Goal: Task Accomplishment & Management: Complete application form

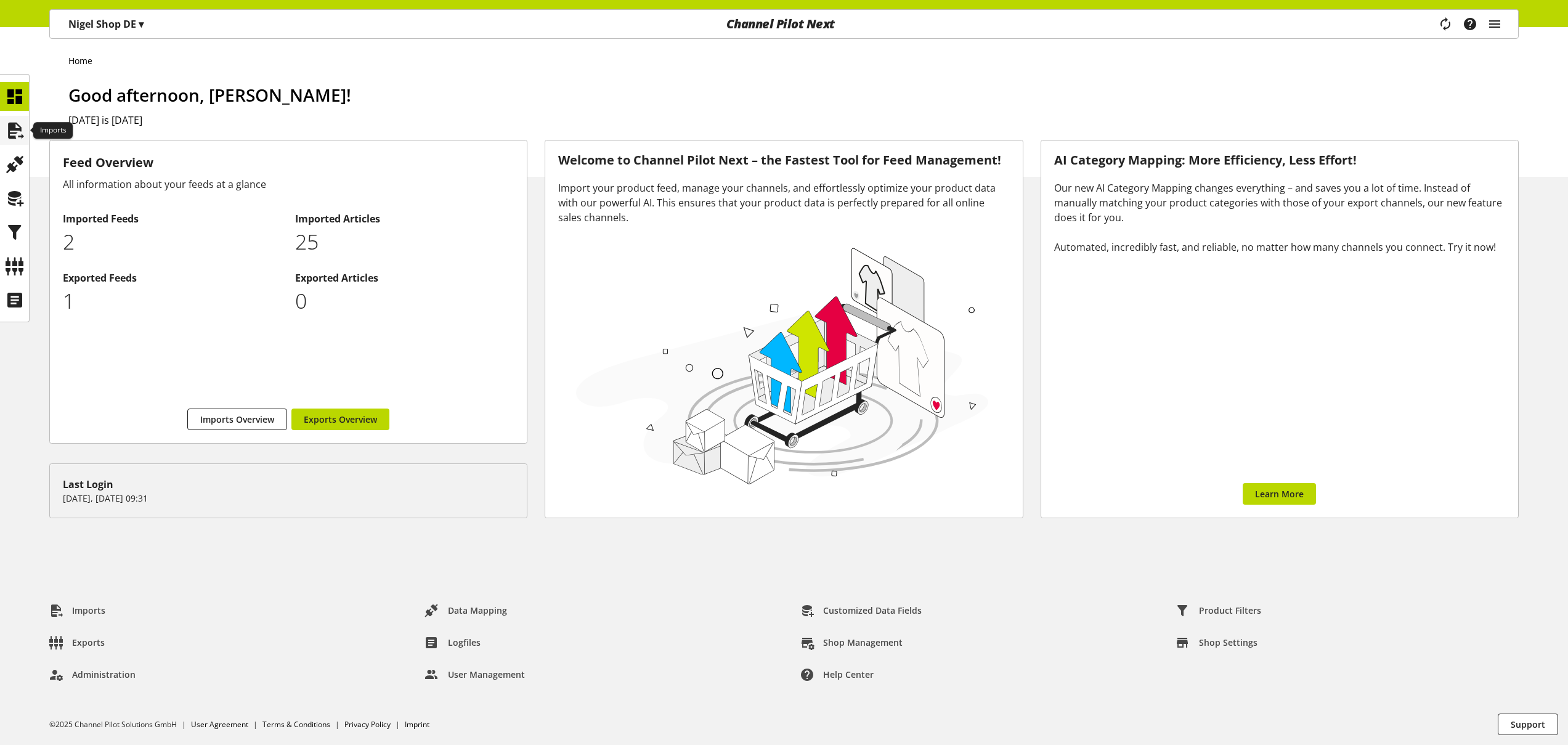
click at [18, 135] on icon at bounding box center [14, 131] width 20 height 25
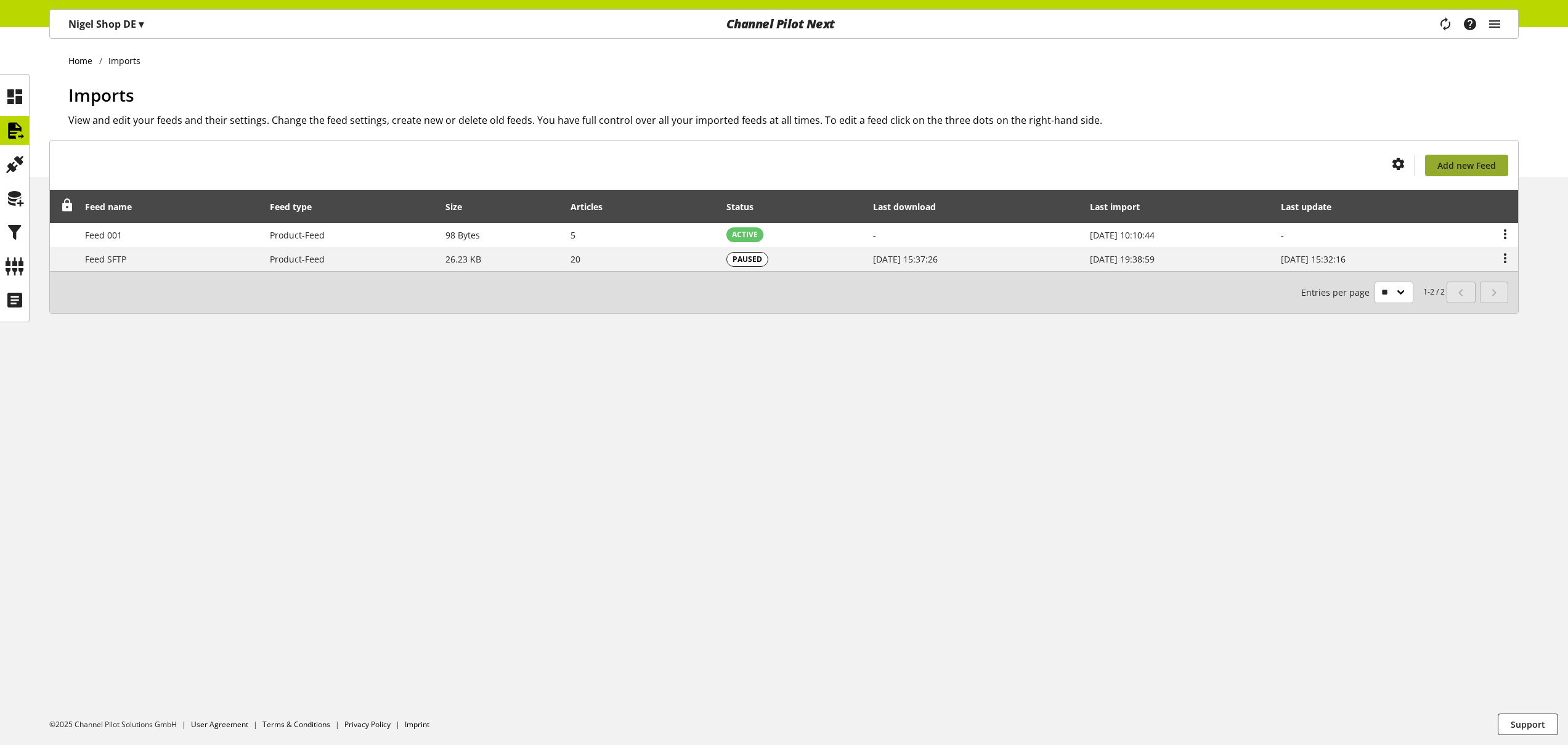
click at [1472, 170] on span "Add new Feed" at bounding box center [1466, 165] width 58 height 13
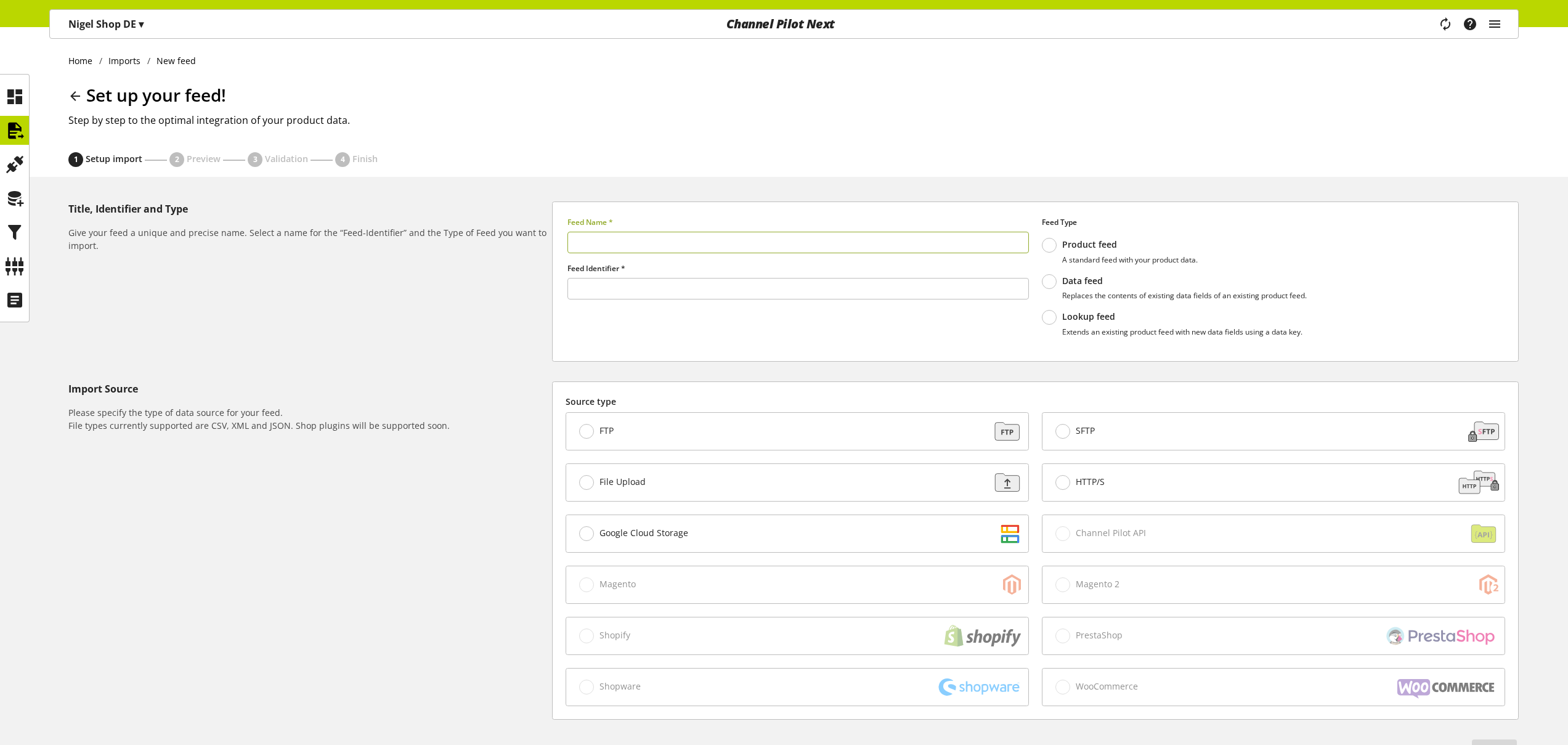
type input "******"
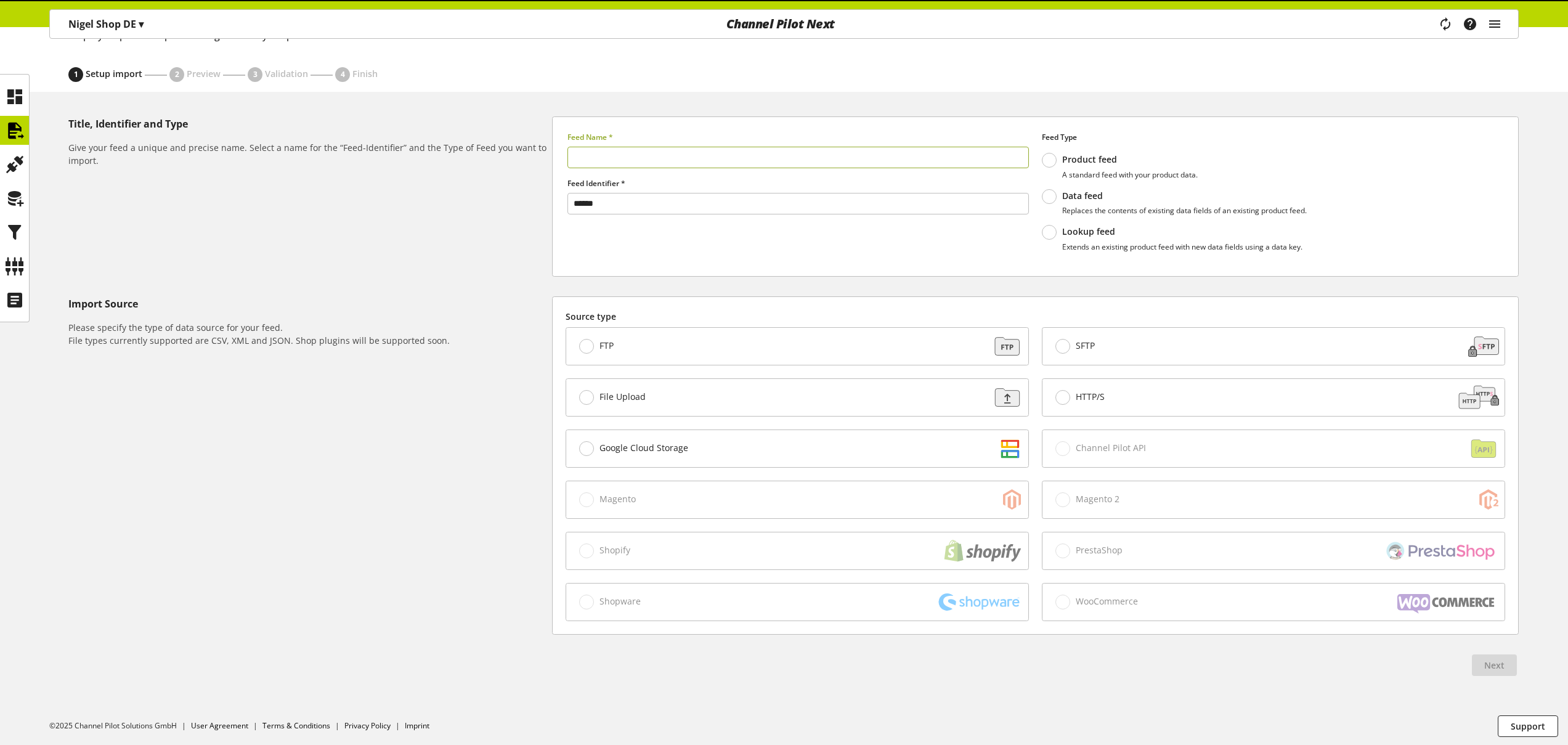
scroll to position [87, 0]
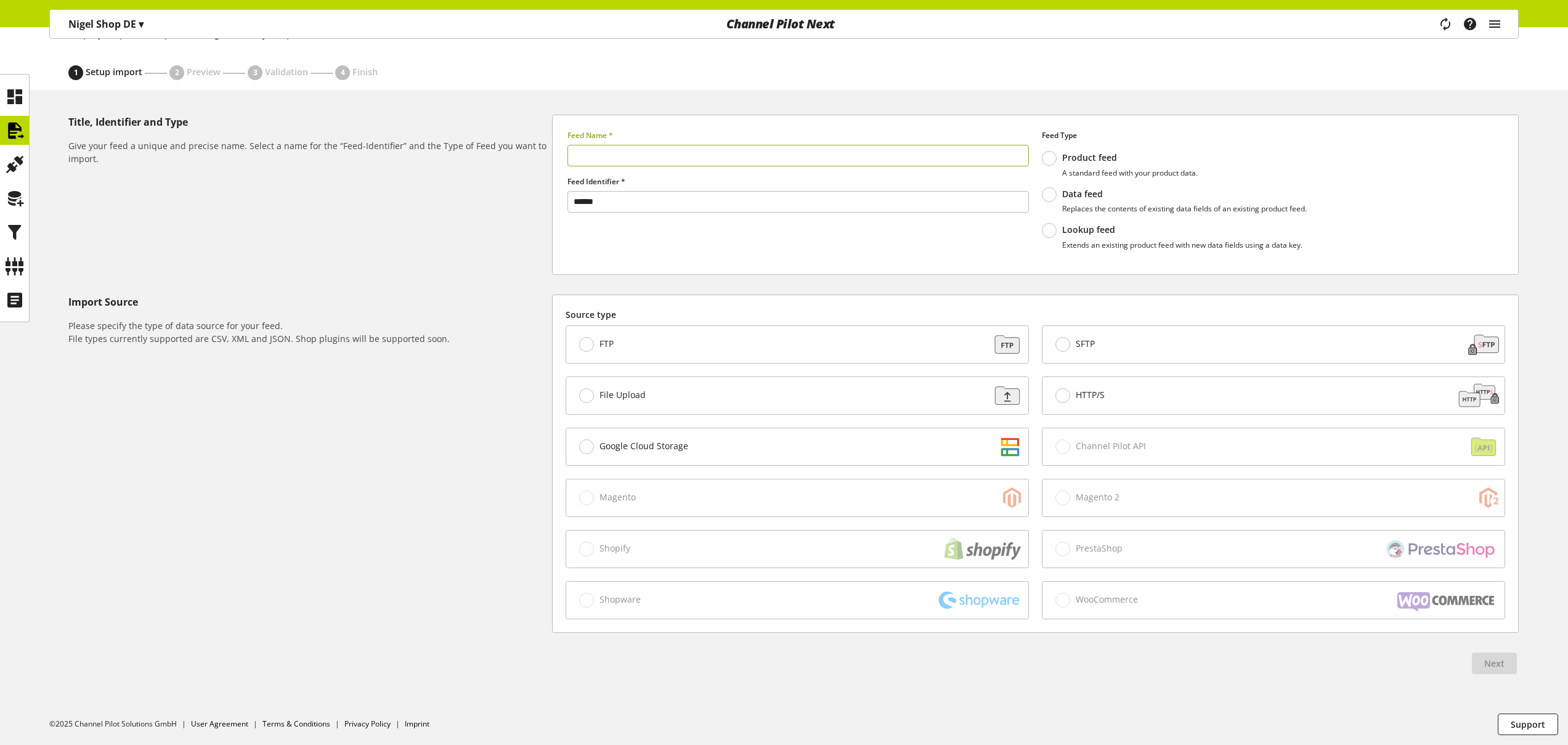
click at [404, 260] on div "Title, Identifier and Type Give your feed a unique and precise name. Select a n…" at bounding box center [310, 194] width 484 height 160
click at [1068, 346] on span at bounding box center [1063, 344] width 15 height 15
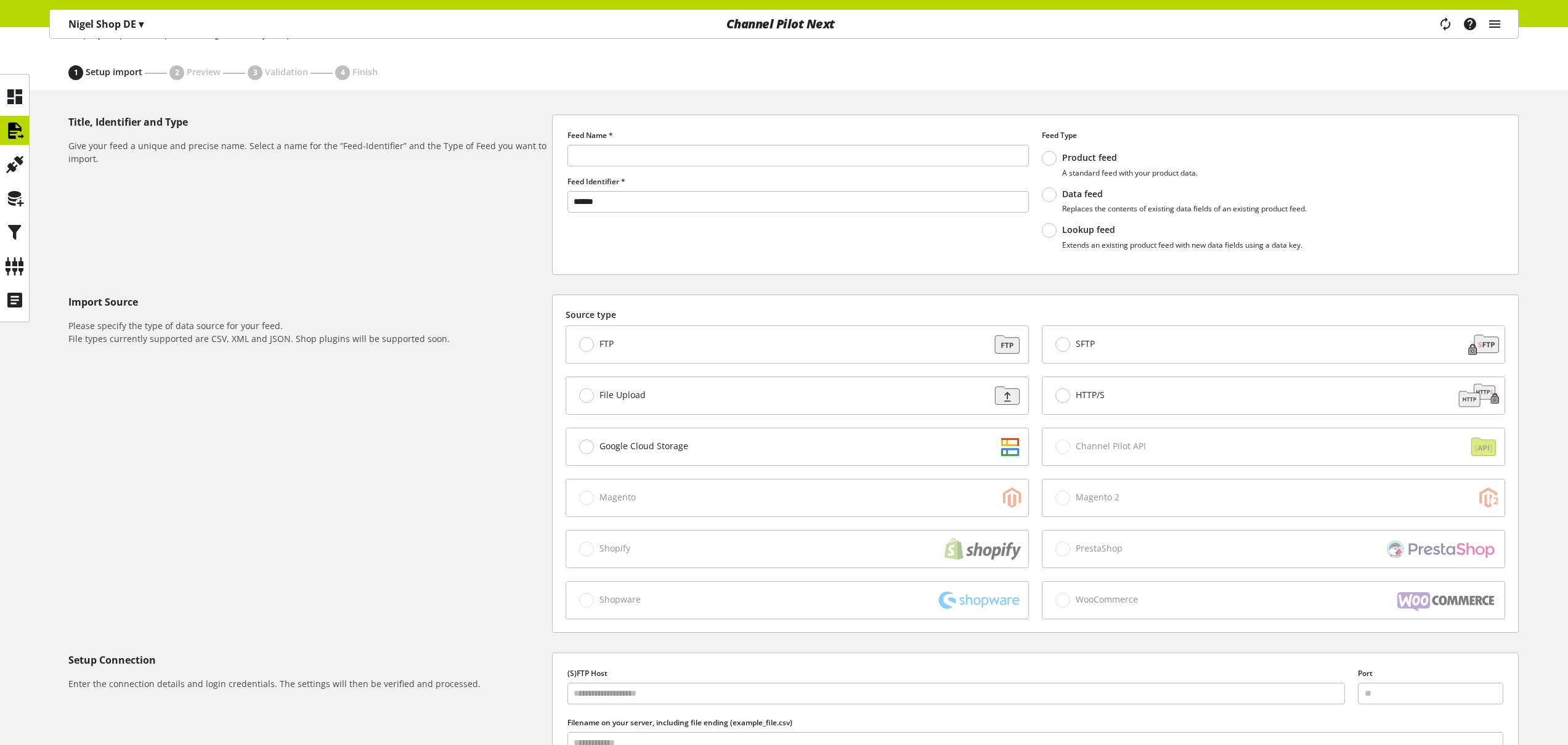
click at [1063, 398] on span at bounding box center [1063, 396] width 15 height 15
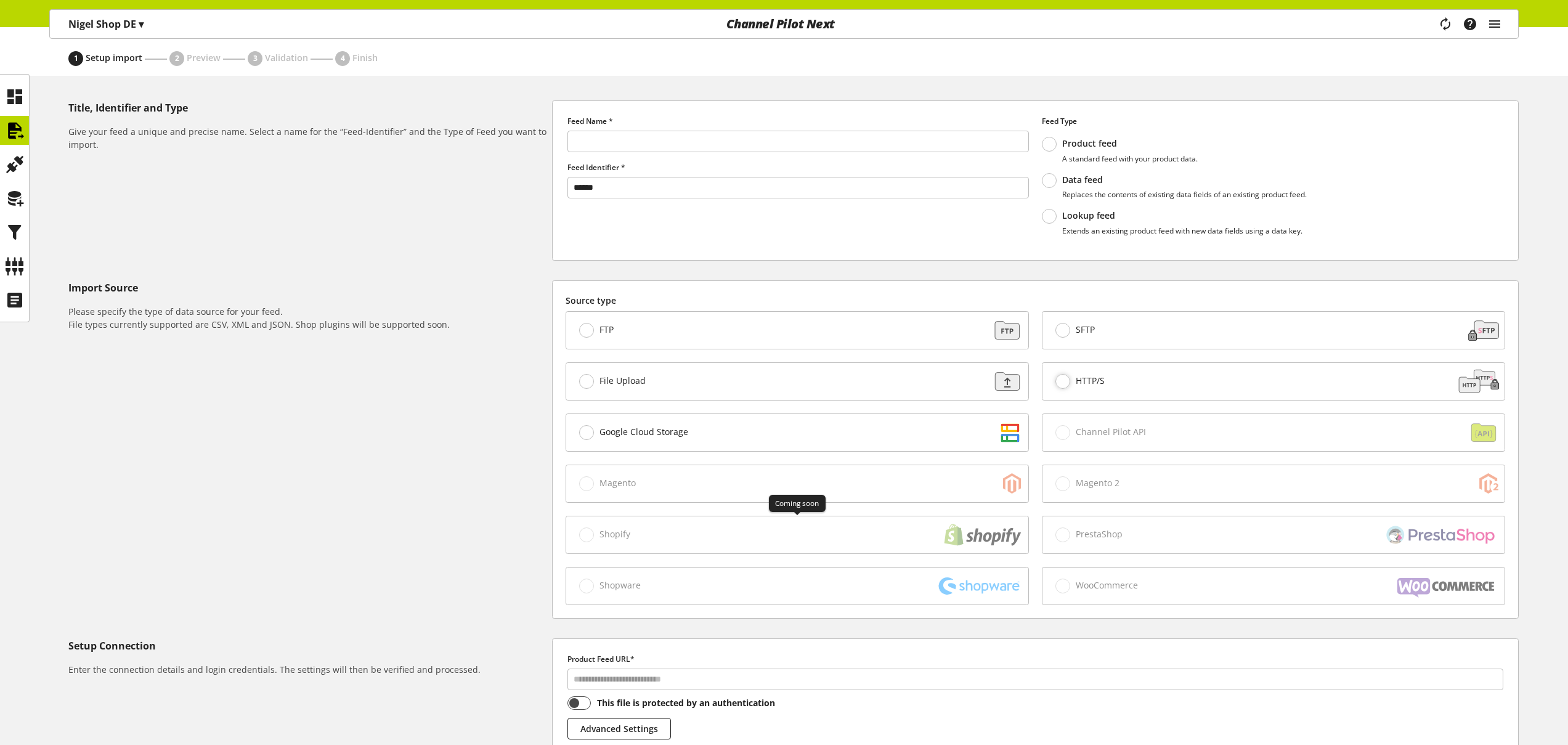
scroll to position [223, 0]
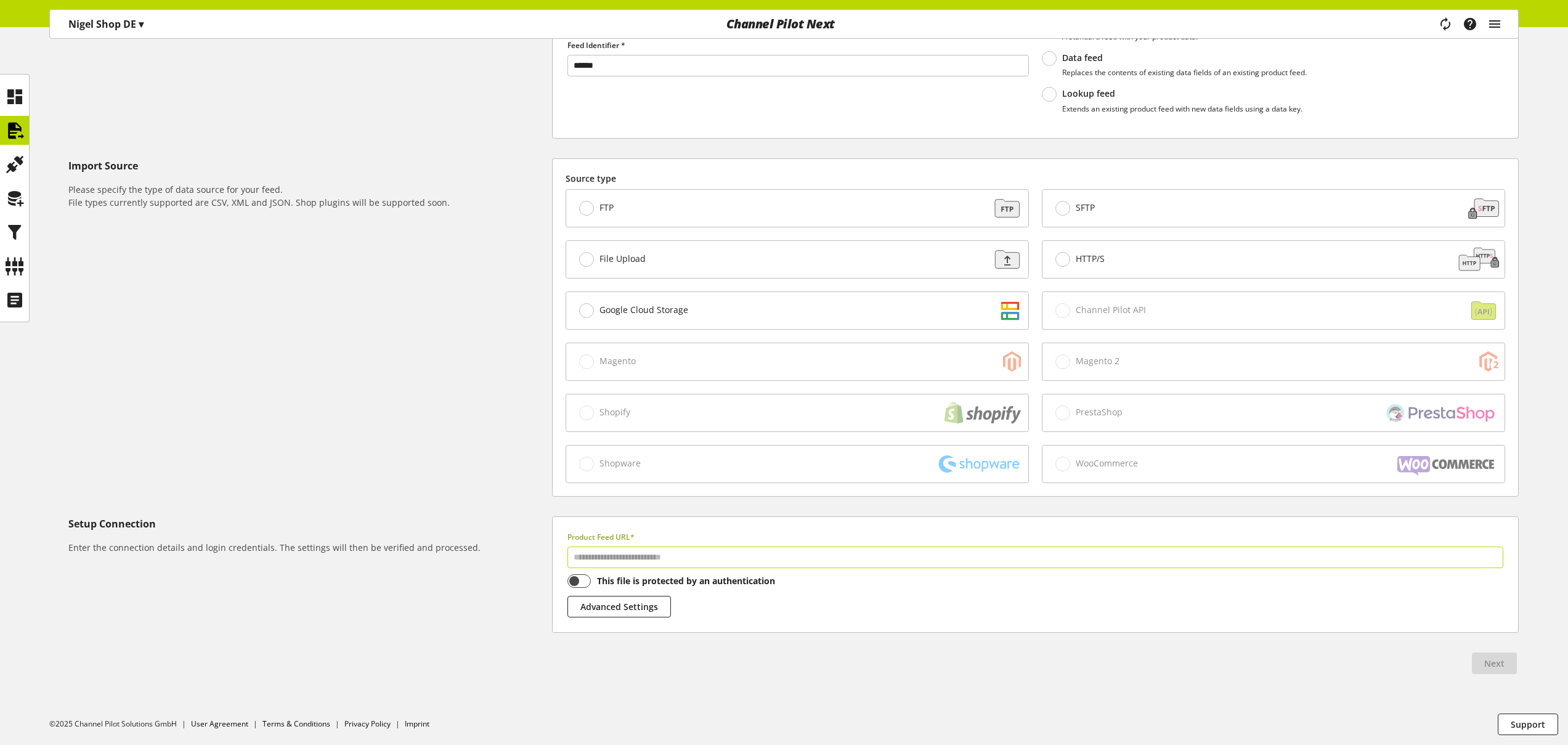
click at [652, 557] on input "text" at bounding box center [1035, 557] width 936 height 21
click at [652, 556] on input "text" at bounding box center [1035, 557] width 936 height 21
type input "**********"
click at [1503, 661] on span "Next" at bounding box center [1494, 663] width 21 height 13
click at [1490, 663] on span "Next" at bounding box center [1494, 663] width 21 height 13
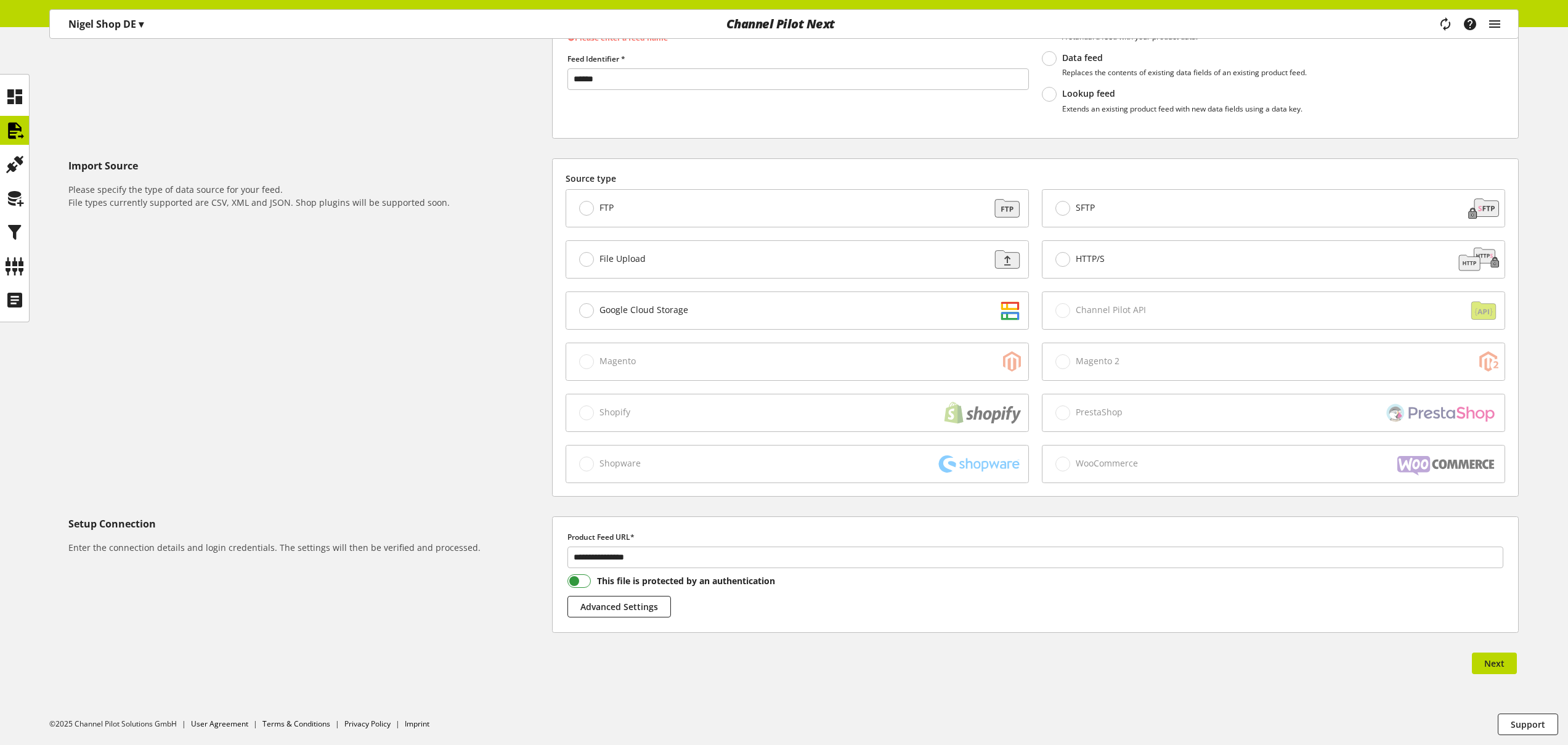
click at [586, 580] on span at bounding box center [579, 581] width 24 height 14
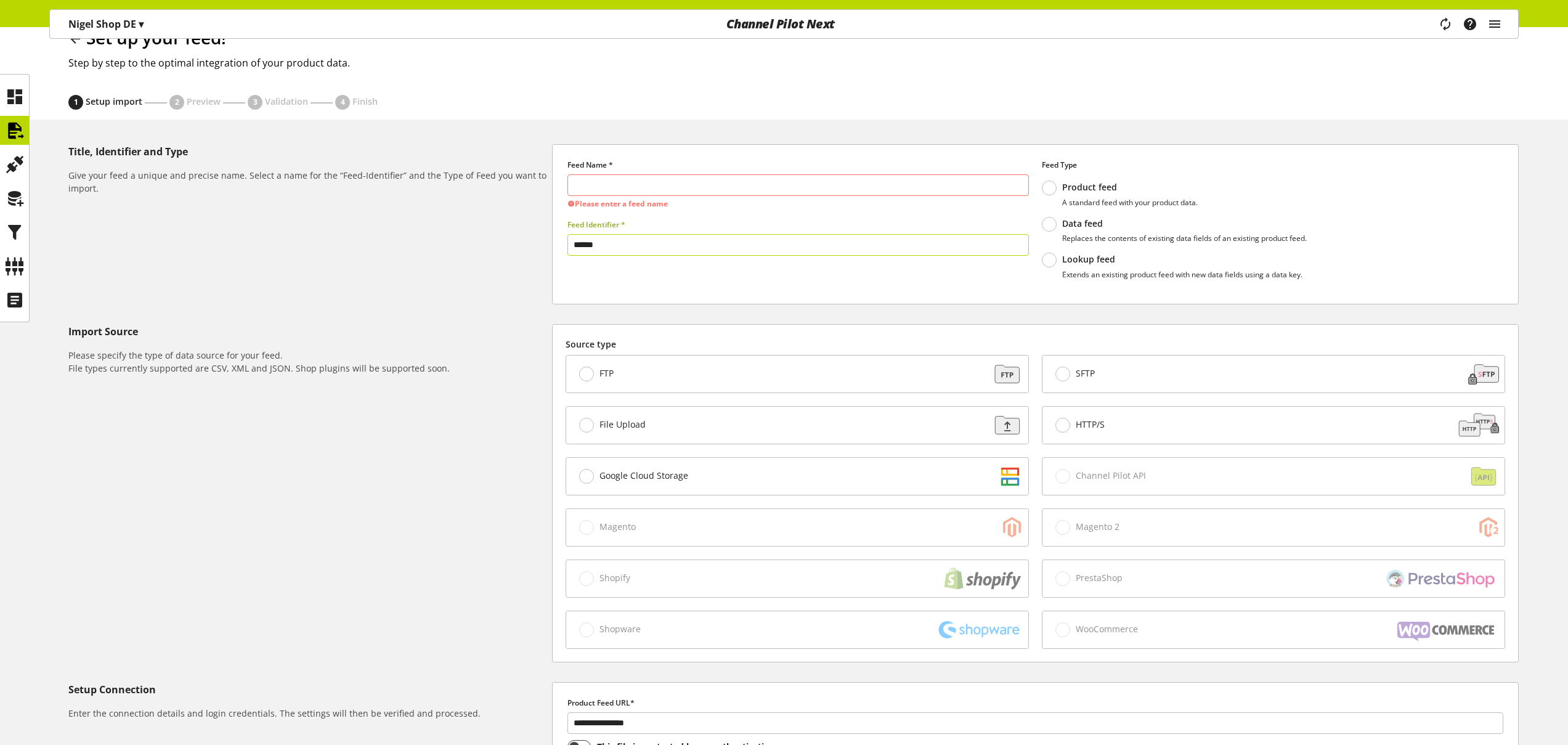
scroll to position [0, 0]
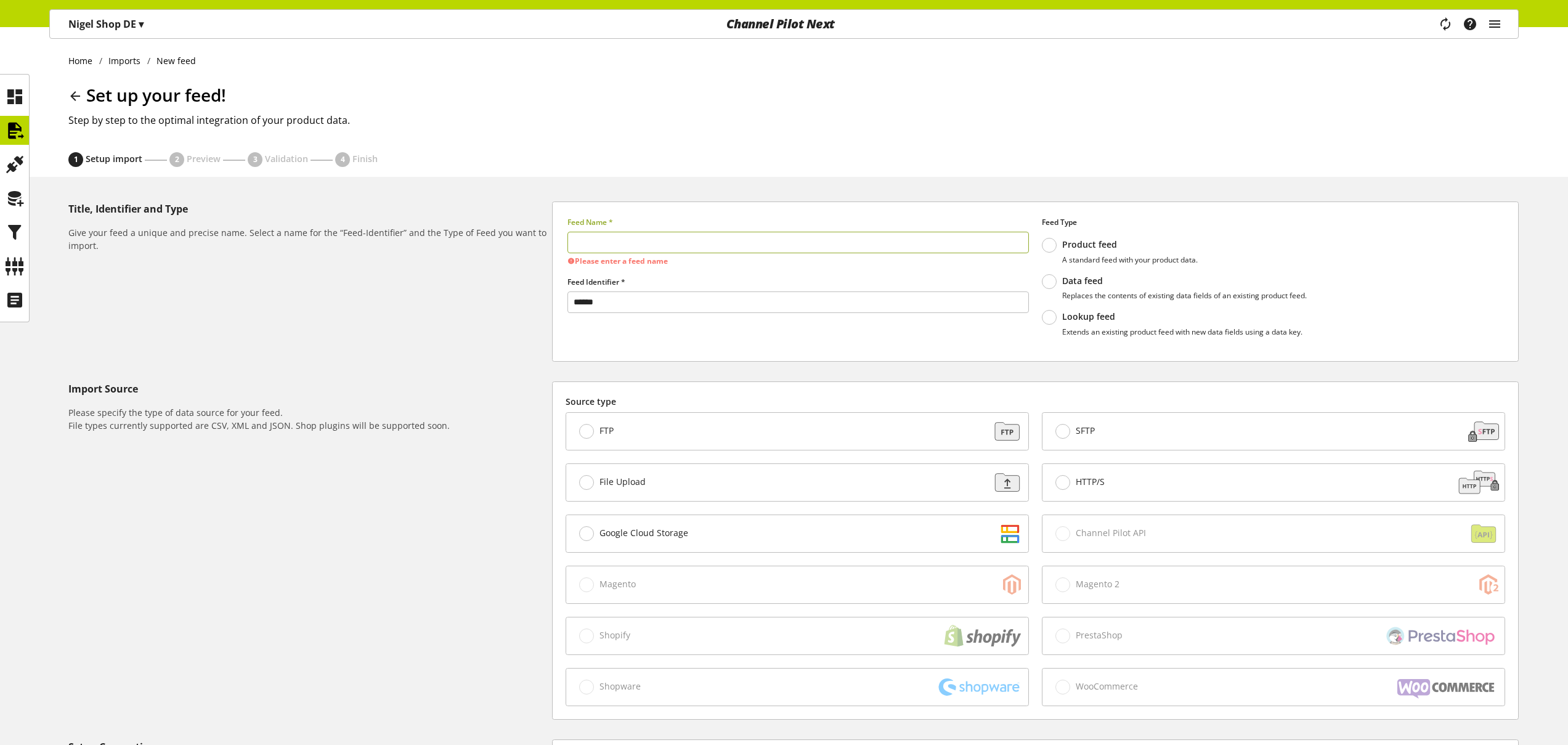
drag, startPoint x: 688, startPoint y: 238, endPoint x: 679, endPoint y: 241, distance: 9.5
click at [687, 239] on input "text" at bounding box center [797, 242] width 461 height 21
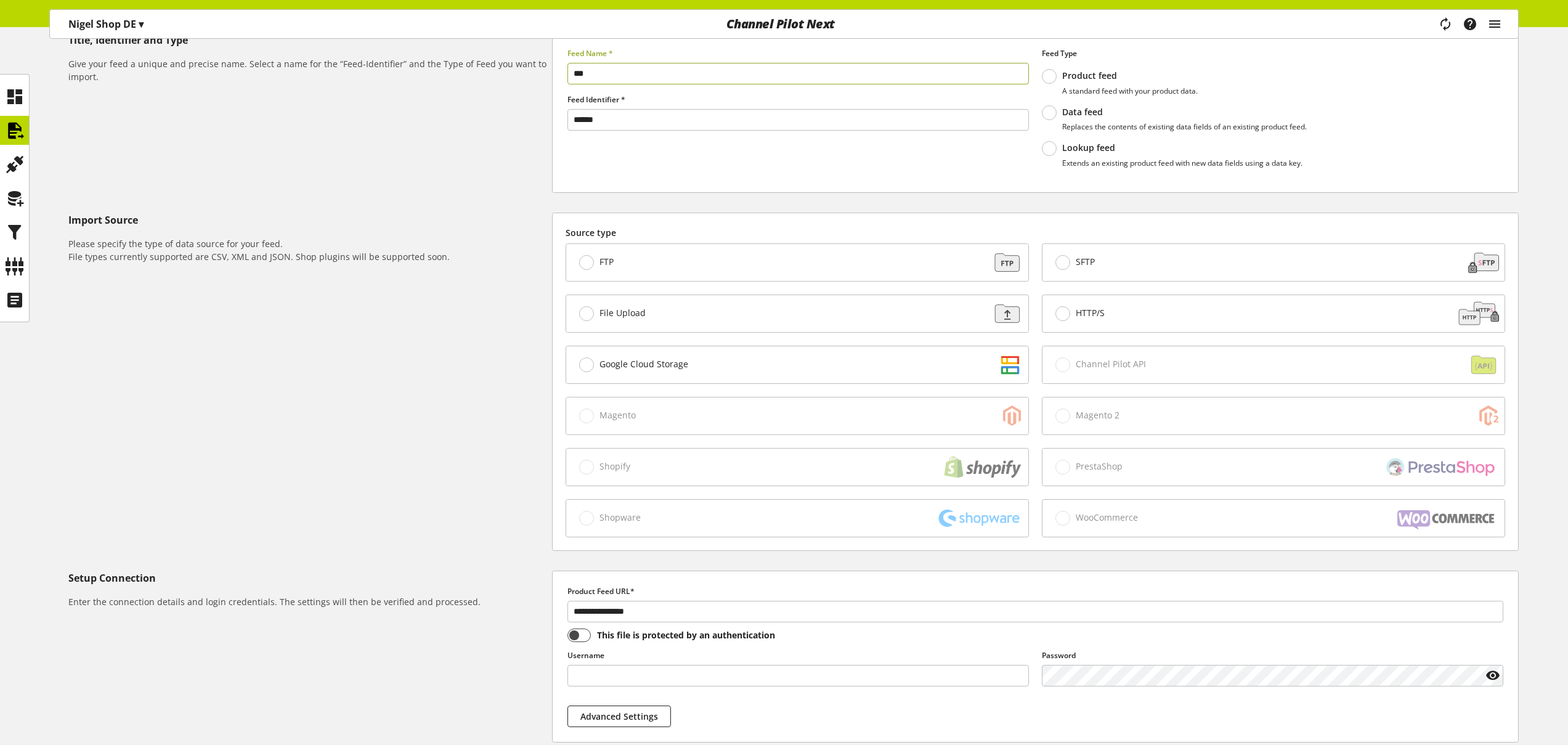
scroll to position [278, 0]
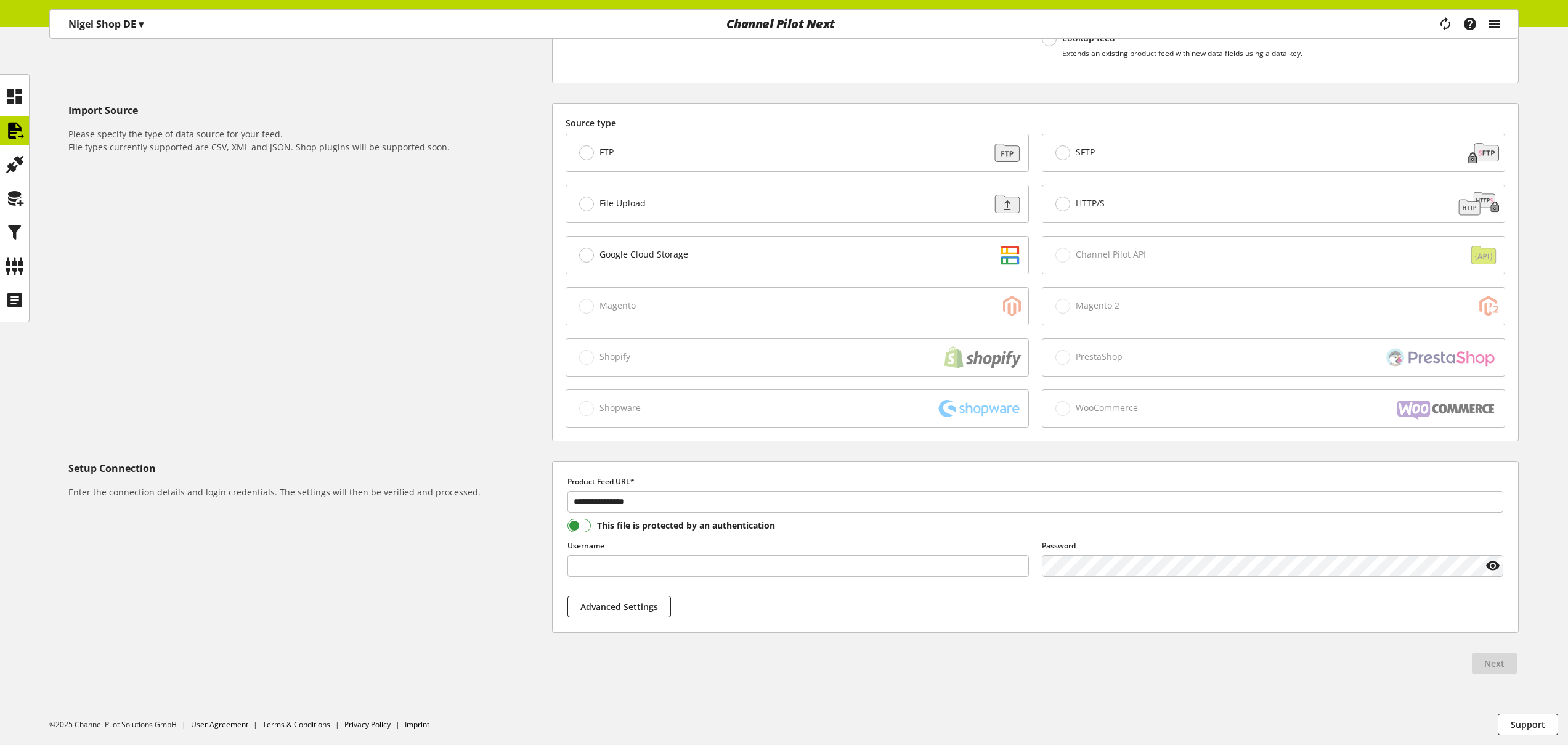
type input "***"
click at [582, 525] on span at bounding box center [579, 526] width 24 height 14
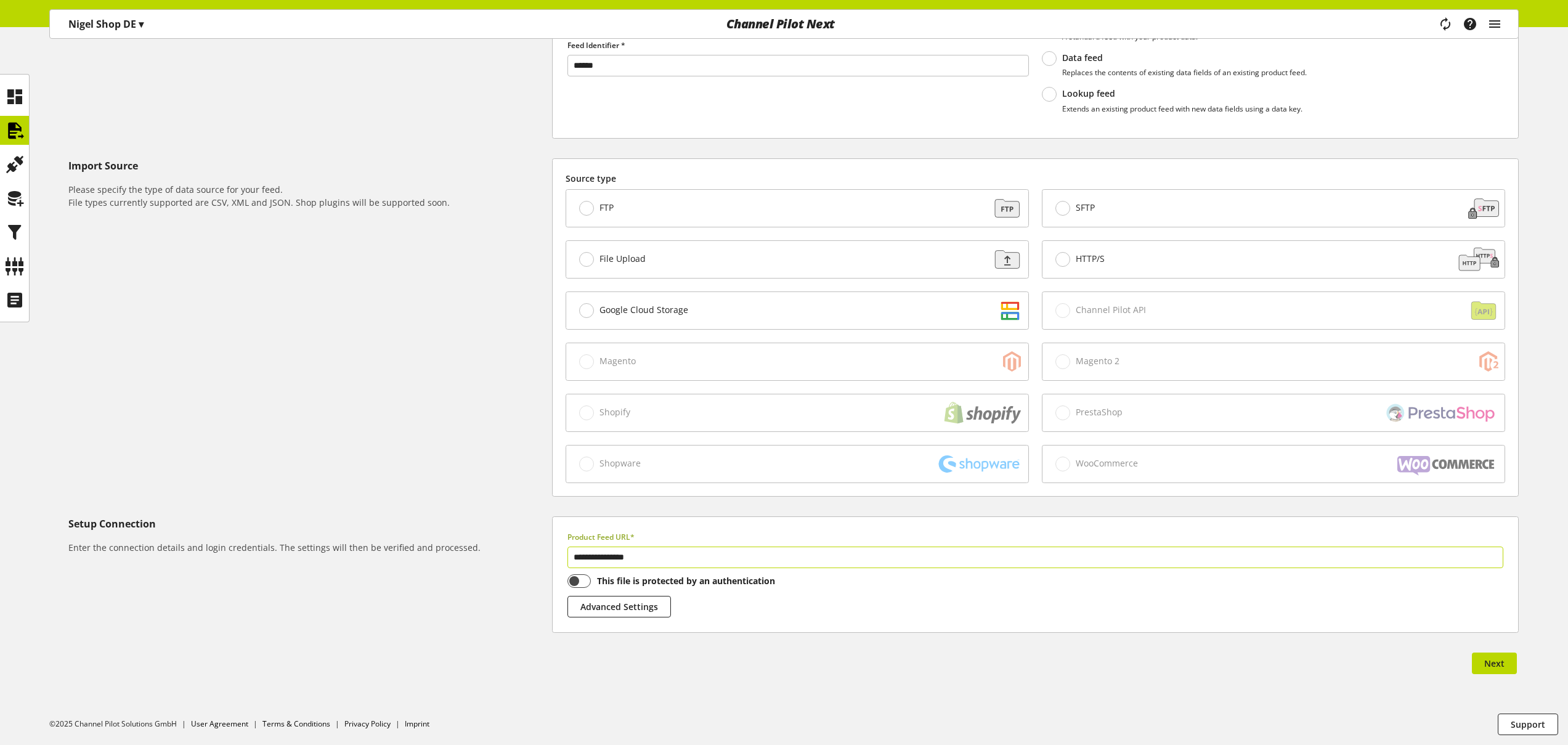
scroll to position [223, 0]
click at [1496, 661] on span "Next" at bounding box center [1494, 663] width 21 height 13
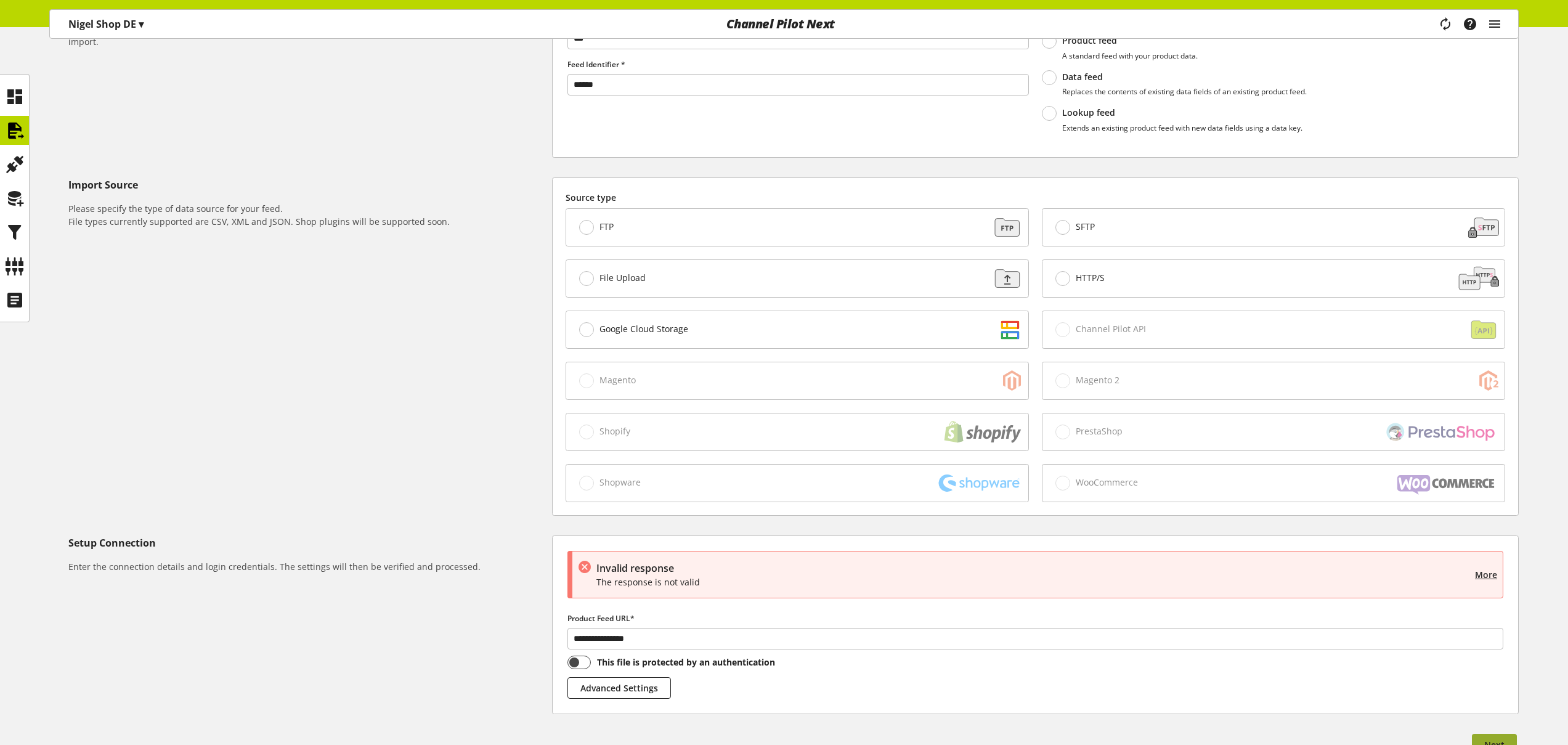
scroll to position [285, 0]
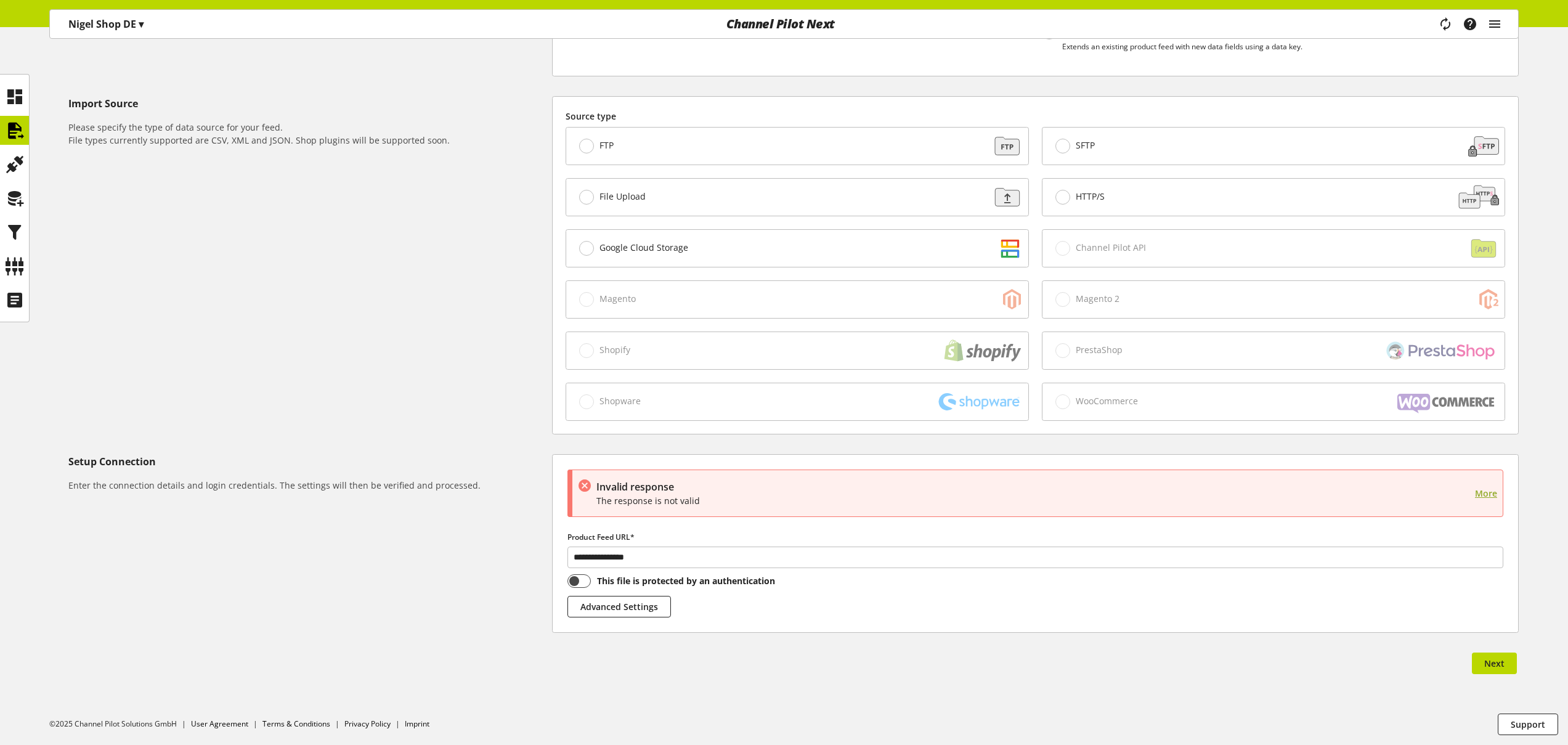
click at [1483, 493] on span "More" at bounding box center [1486, 493] width 22 height 13
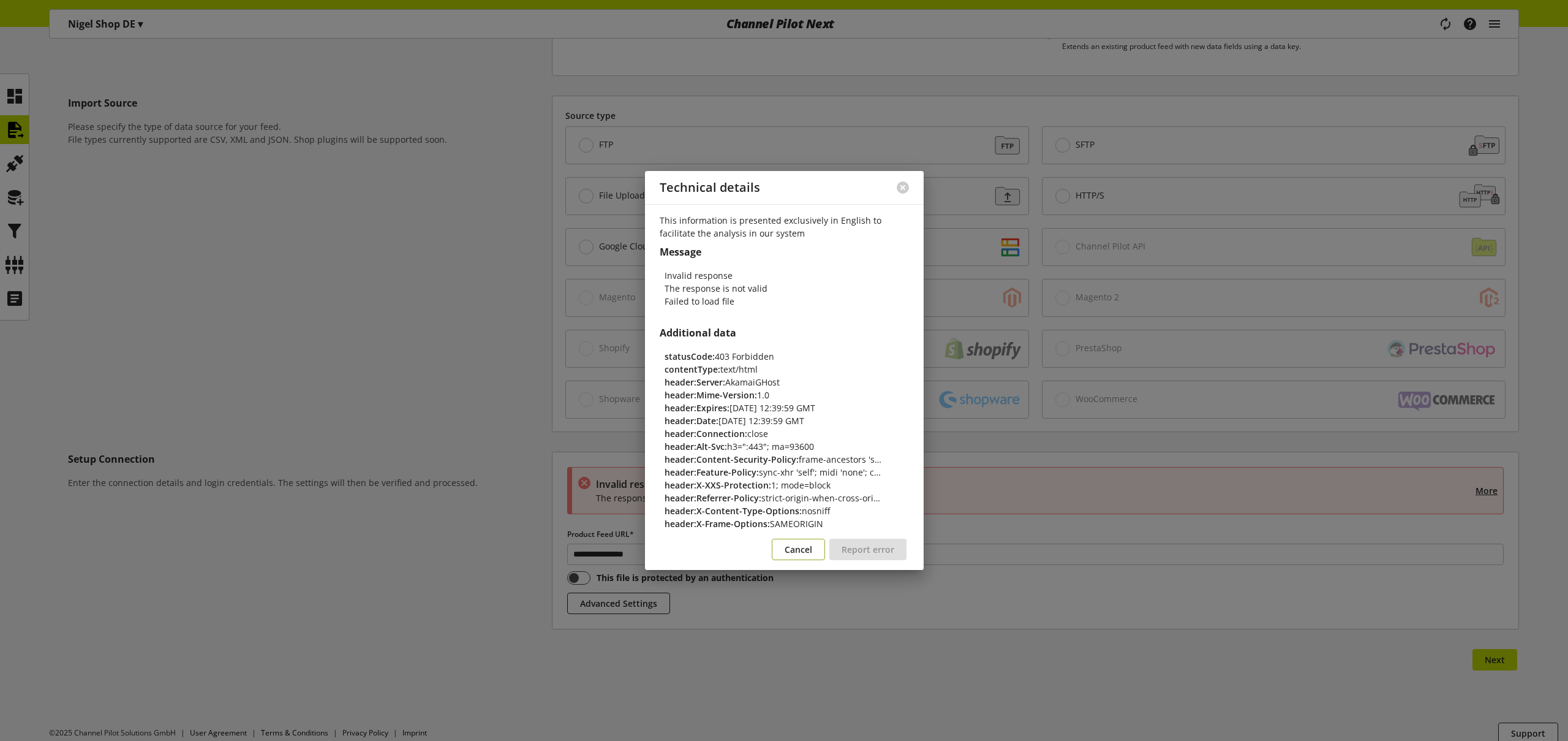
click at [800, 550] on span "Cancel" at bounding box center [798, 549] width 27 height 13
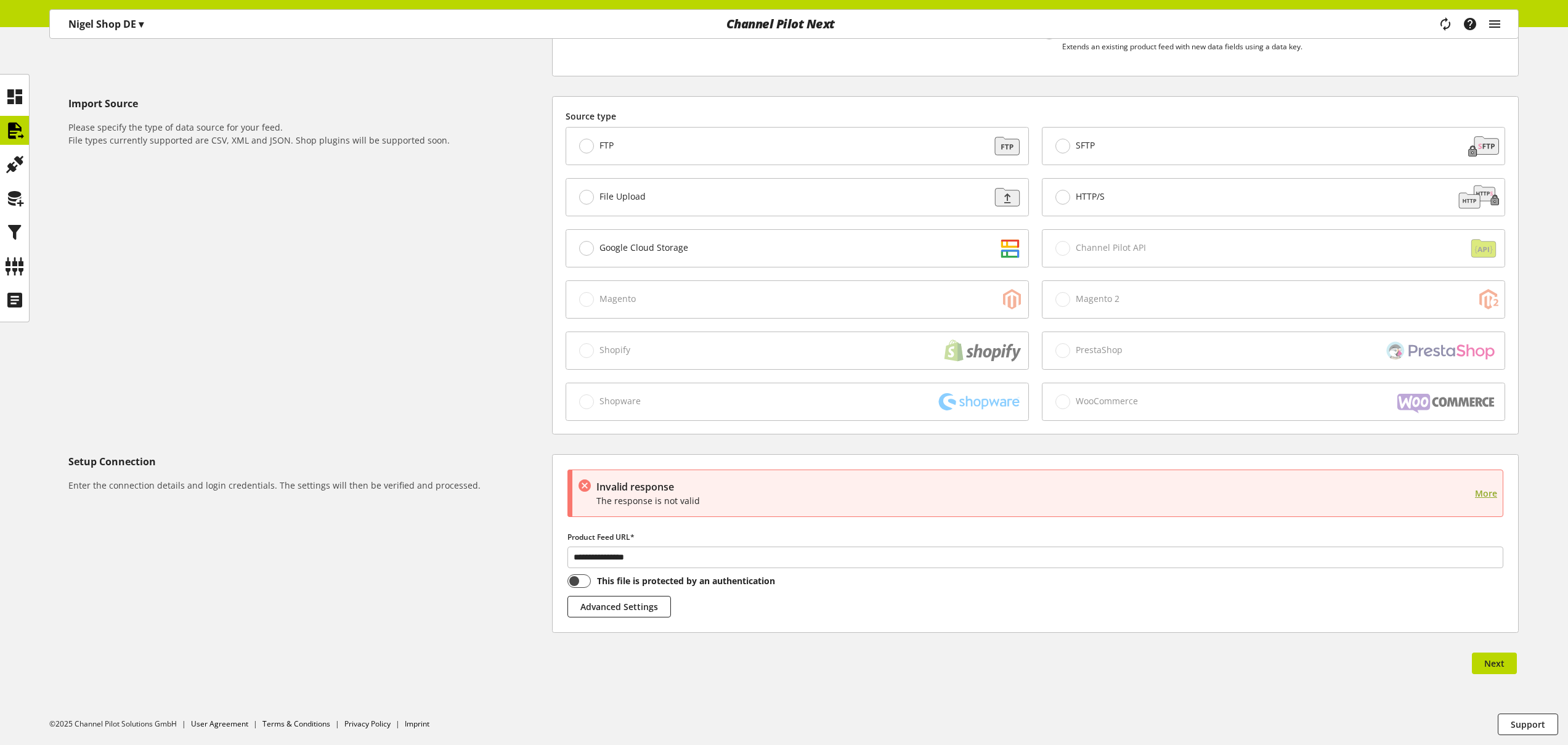
click at [1487, 494] on span "More" at bounding box center [1486, 493] width 22 height 13
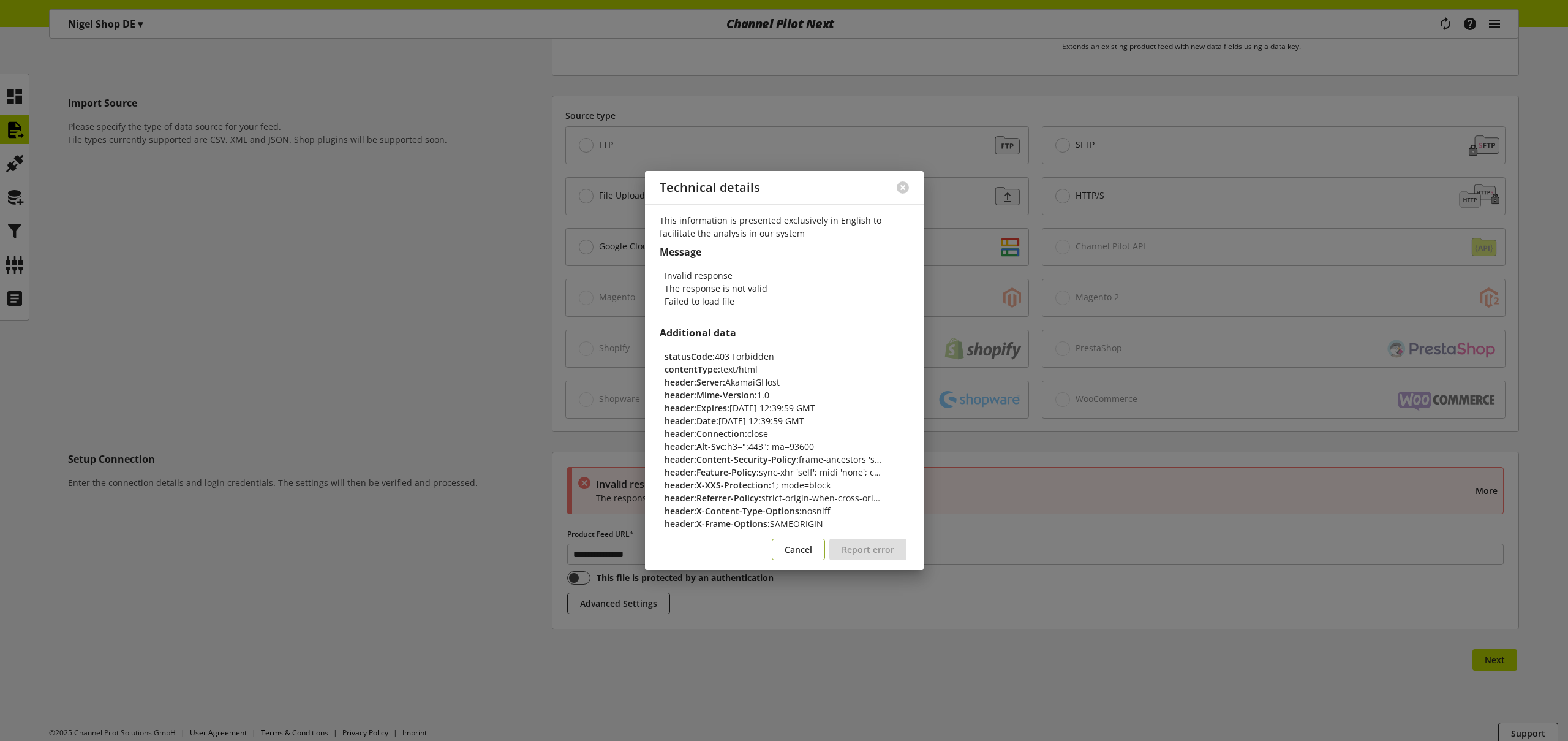
click at [799, 550] on span "Cancel" at bounding box center [798, 549] width 27 height 13
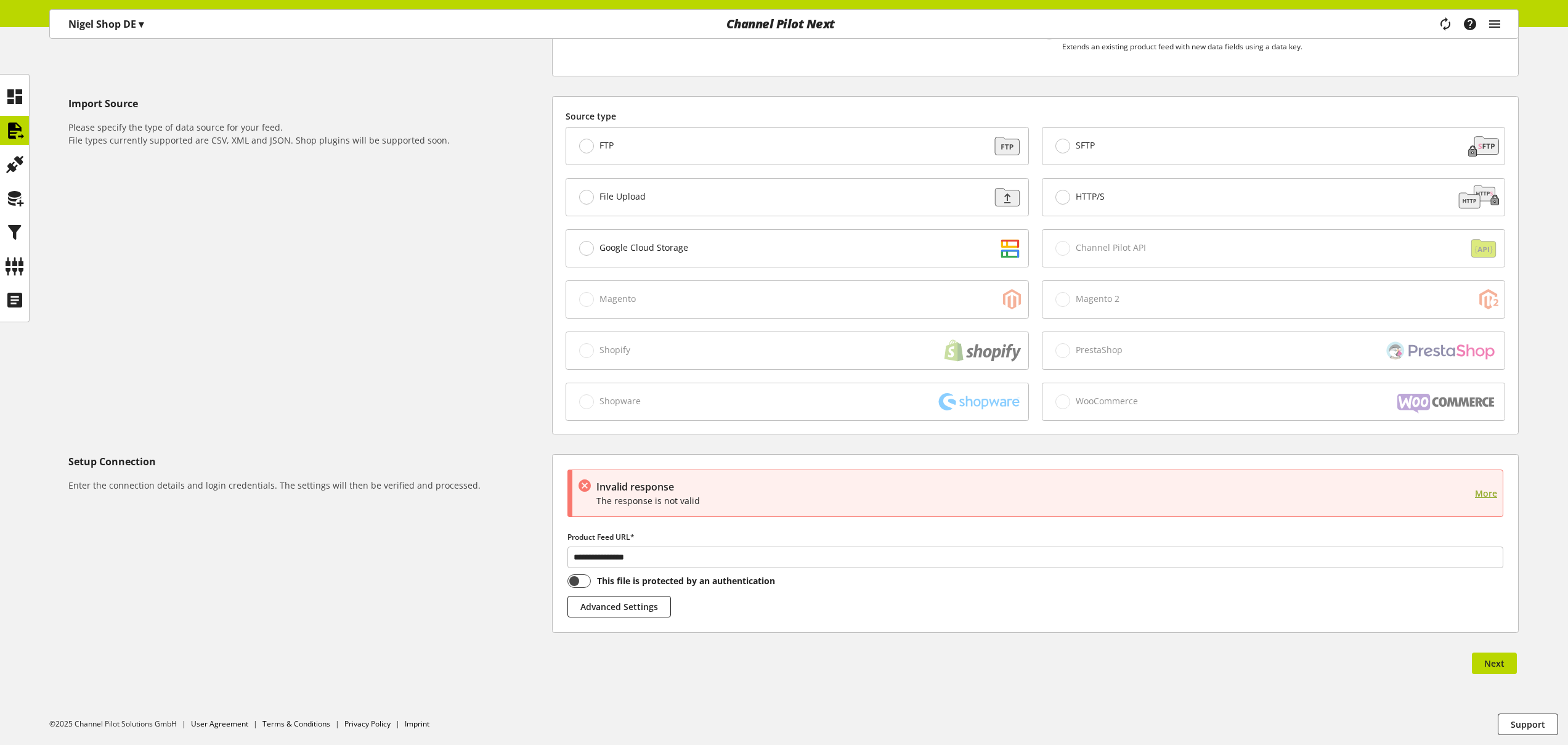
click at [1484, 491] on span "More" at bounding box center [1486, 493] width 22 height 13
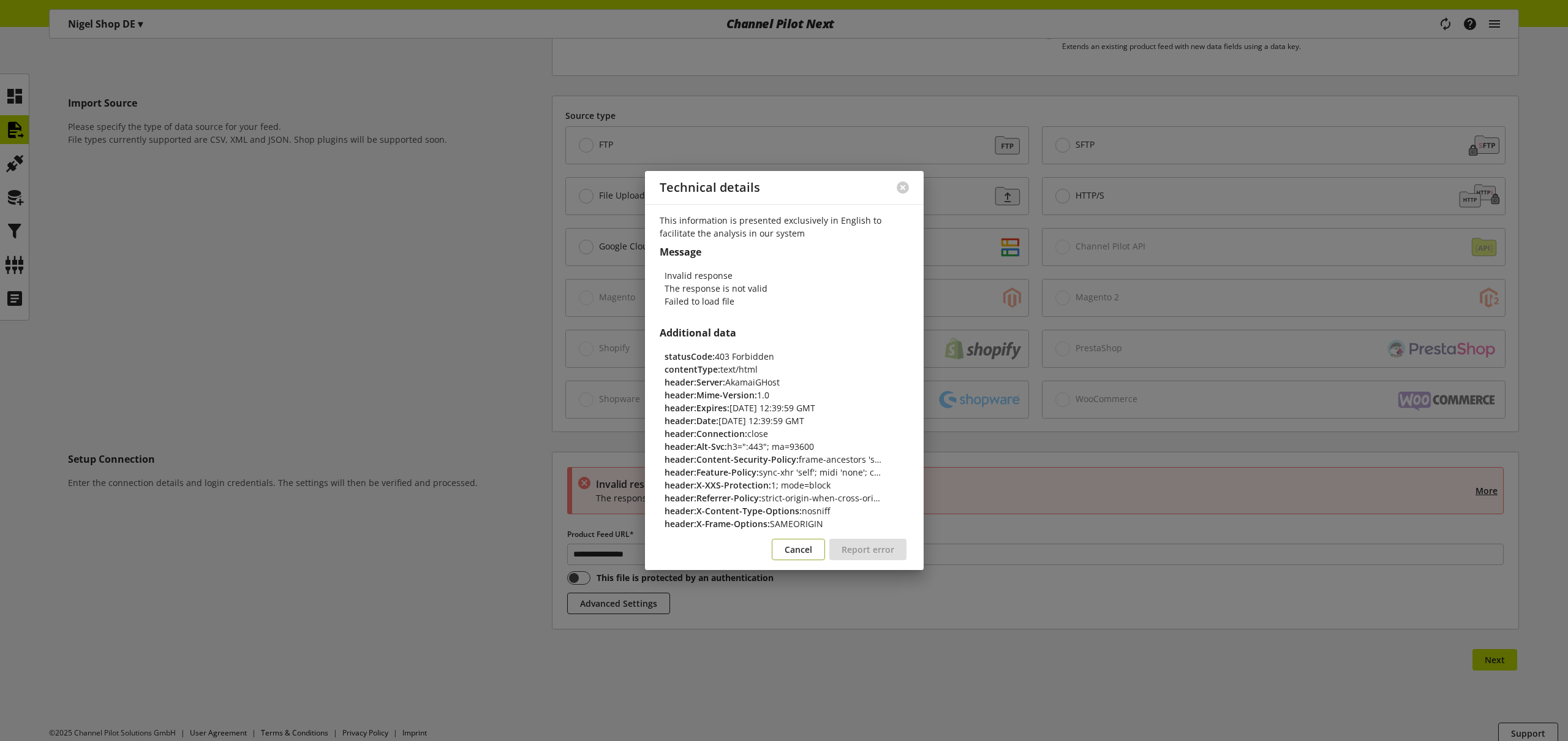
click at [803, 544] on span "Cancel" at bounding box center [798, 549] width 27 height 13
